Goal: Use online tool/utility

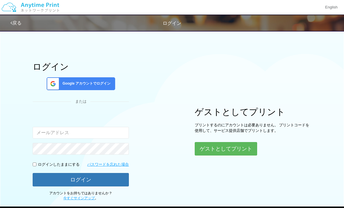
click at [24, 8] on img at bounding box center [30, 7] width 62 height 20
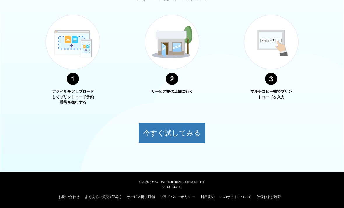
click at [194, 137] on button "今すぐ試してみる" at bounding box center [171, 133] width 67 height 20
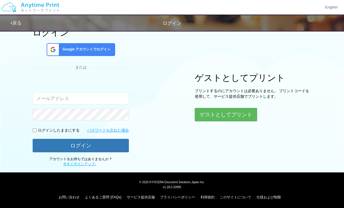
click at [238, 113] on button "ゲストとしてプリント" at bounding box center [225, 114] width 62 height 13
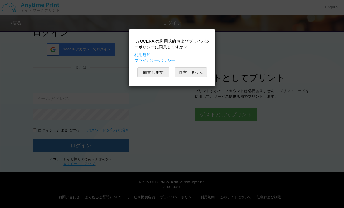
click at [161, 73] on button "同意します" at bounding box center [153, 72] width 32 height 10
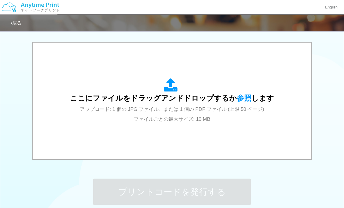
scroll to position [179, 0]
click at [248, 114] on div "ここにファイルをドラッグアンドドロップするか 参照 します アップロード: 1 個の JPG ファイル、または 1 個の PDF ファイル (上限 50 ペー…" at bounding box center [172, 100] width 204 height 45
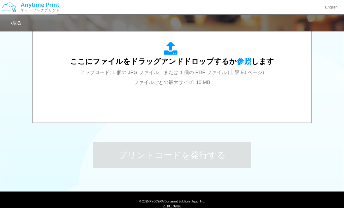
scroll to position [214, 0]
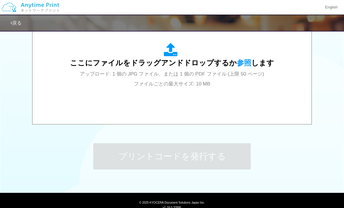
click at [208, 63] on span "ここにファイルをドラッグアンドドロップするか 参照 します" at bounding box center [172, 63] width 204 height 8
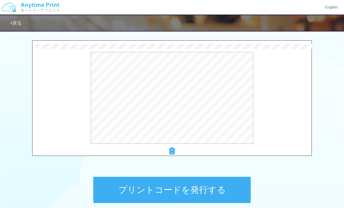
scroll to position [177, 0]
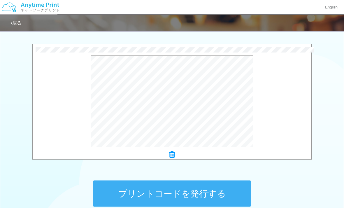
click at [238, 197] on button "プリントコードを発行する" at bounding box center [171, 193] width 157 height 26
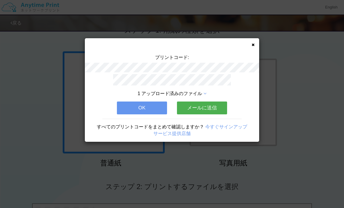
scroll to position [19, 0]
click at [149, 108] on button "OK" at bounding box center [142, 107] width 50 height 13
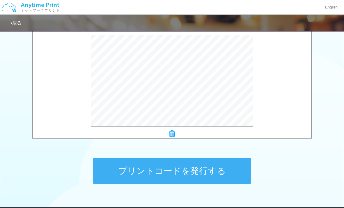
scroll to position [192, 0]
